Goal: Task Accomplishment & Management: Complete application form

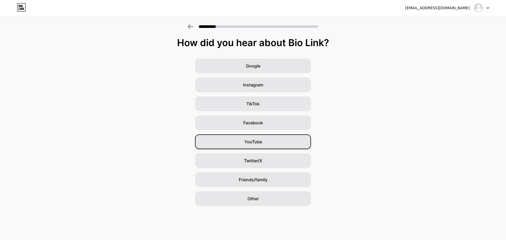
click at [262, 143] on span "YouTube" at bounding box center [253, 142] width 18 height 6
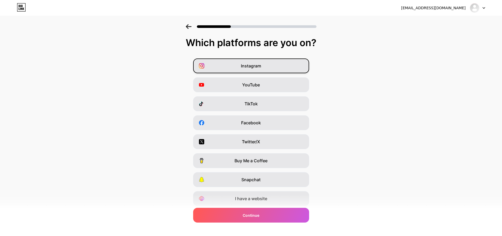
click at [294, 60] on div "Instagram" at bounding box center [251, 65] width 116 height 15
click at [284, 84] on div "YouTube" at bounding box center [251, 84] width 116 height 15
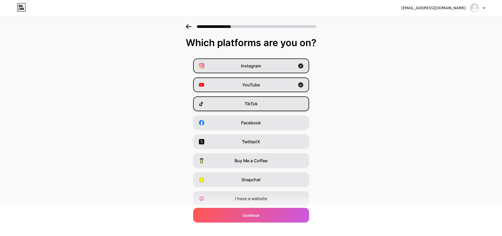
click at [280, 104] on div "TikTok" at bounding box center [251, 103] width 116 height 15
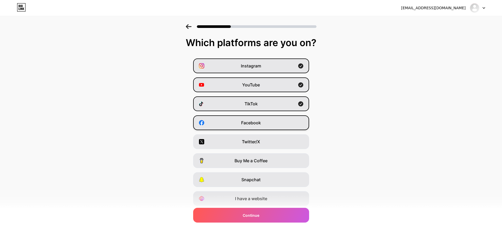
click at [273, 124] on div "Facebook" at bounding box center [251, 122] width 116 height 15
click at [275, 142] on div "Twitter/X" at bounding box center [251, 141] width 116 height 15
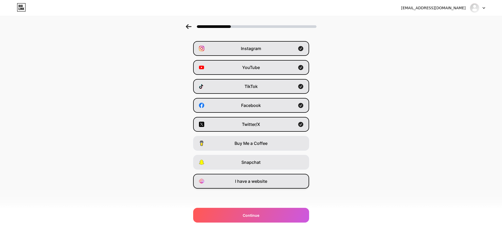
click at [286, 182] on div "I have a website" at bounding box center [251, 181] width 116 height 15
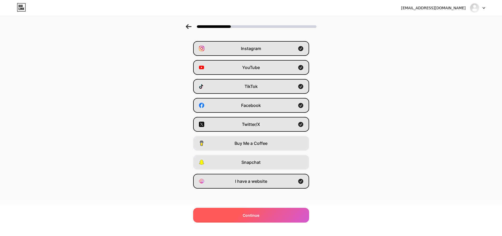
click at [291, 217] on div "Continue" at bounding box center [251, 215] width 116 height 15
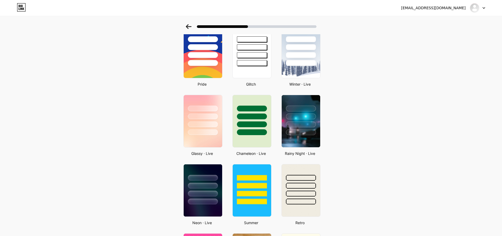
scroll to position [79, 0]
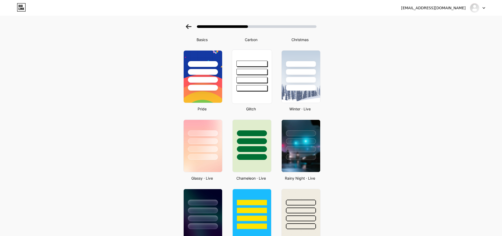
click at [259, 80] on div at bounding box center [251, 80] width 31 height 6
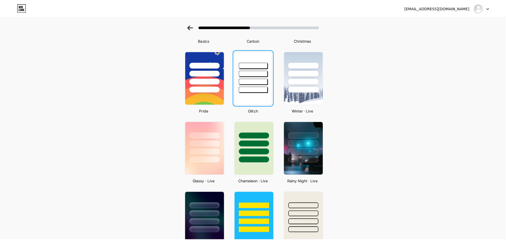
scroll to position [0, 0]
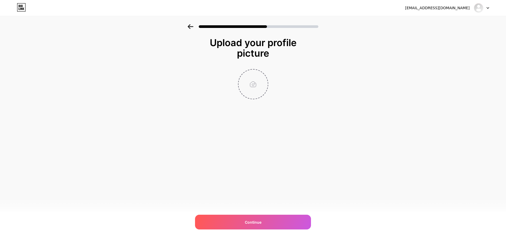
click at [255, 86] on input "file" at bounding box center [252, 84] width 29 height 29
type input "C:\fakepath\DJI_20250911193014_0026_D.JPG"
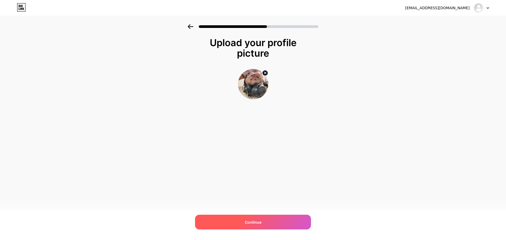
click at [274, 219] on div "Continue" at bounding box center [253, 222] width 116 height 15
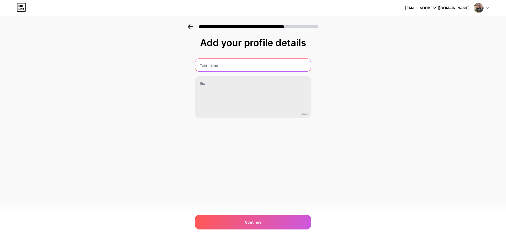
click at [224, 70] on input "text" at bounding box center [252, 65] width 115 height 13
type input "[PERSON_NAME]"
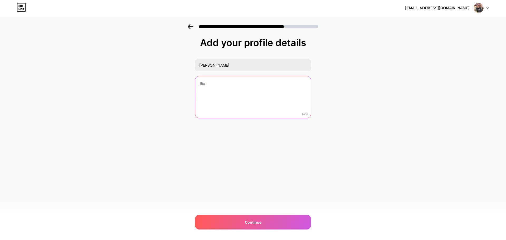
click at [239, 93] on textarea at bounding box center [252, 97] width 115 height 42
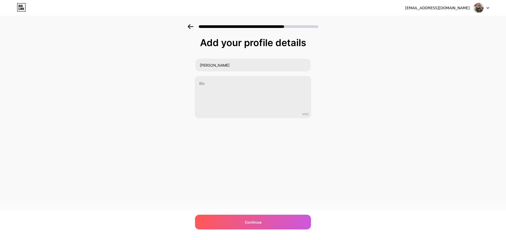
click at [281, 228] on div "Continue" at bounding box center [253, 222] width 116 height 15
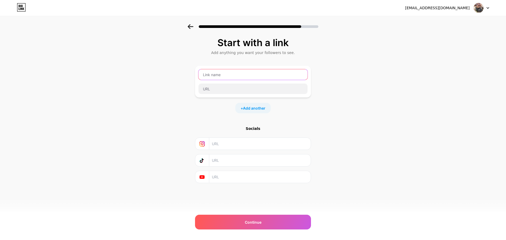
click at [250, 75] on input "text" at bounding box center [252, 74] width 109 height 11
click at [368, 71] on div "Start with a link Add anything you want your followers to see. + Add another So…" at bounding box center [253, 116] width 506 height 185
